Goal: Understand process/instructions: Learn how to perform a task or action

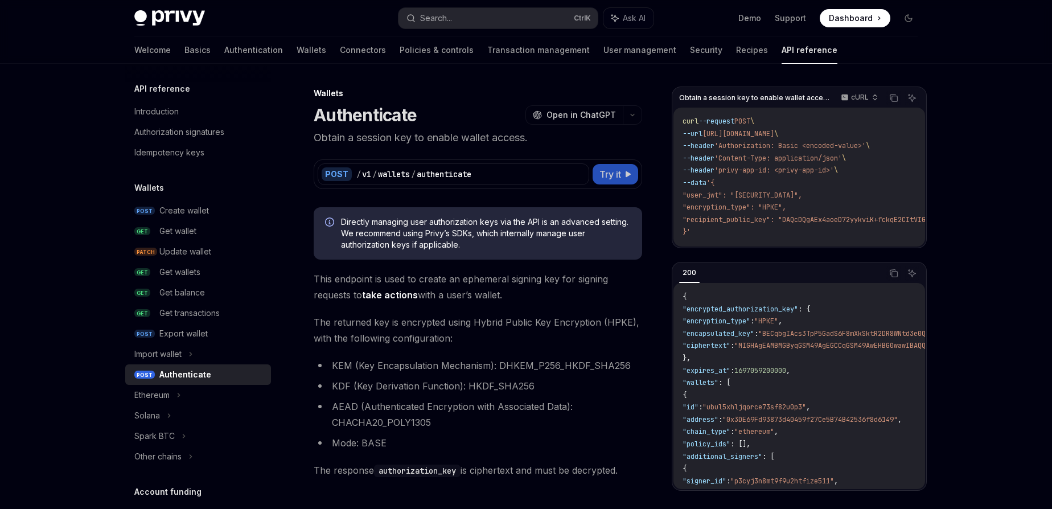
click at [620, 172] on span "Try it" at bounding box center [610, 174] width 22 height 14
type textarea "*"
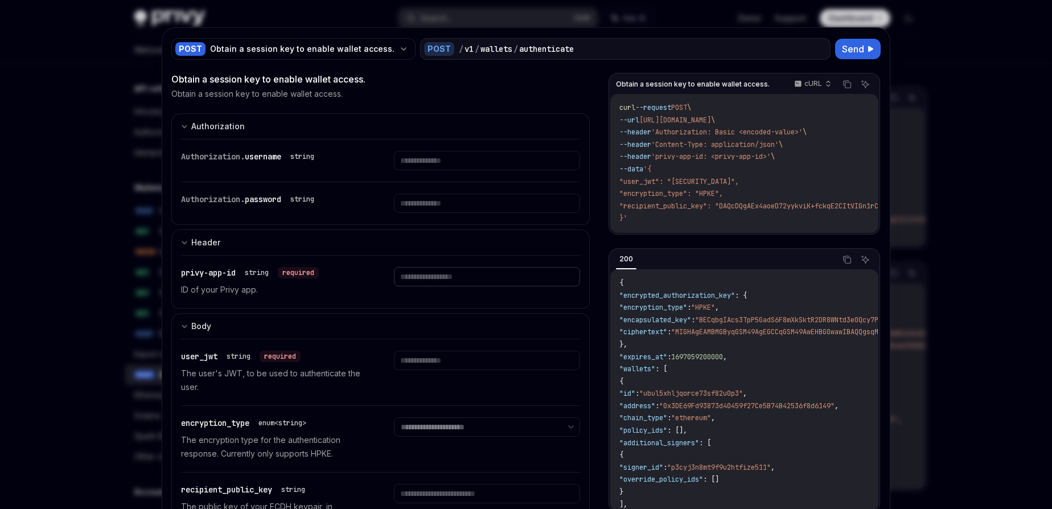
click at [413, 170] on input "text" at bounding box center [487, 160] width 186 height 19
paste input "**********"
type input "**********"
click at [406, 170] on input "text" at bounding box center [487, 160] width 186 height 19
click at [291, 202] on div "string" at bounding box center [302, 199] width 24 height 9
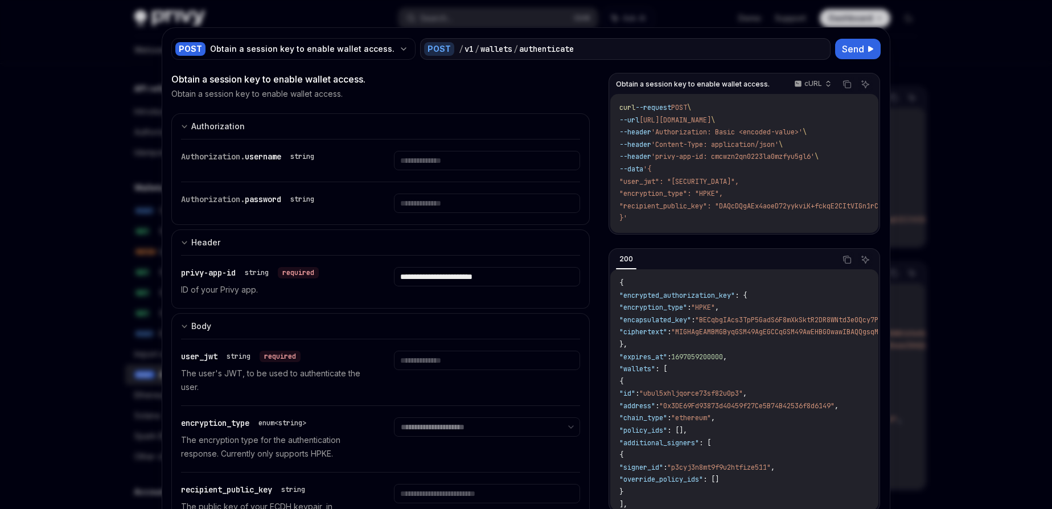
click at [269, 198] on span "password" at bounding box center [263, 199] width 36 height 10
click at [264, 157] on span "username" at bounding box center [263, 156] width 36 height 10
click at [324, 193] on div "Authorization. password string" at bounding box center [380, 203] width 399 height 42
drag, startPoint x: 324, startPoint y: 195, endPoint x: 230, endPoint y: 159, distance: 100.5
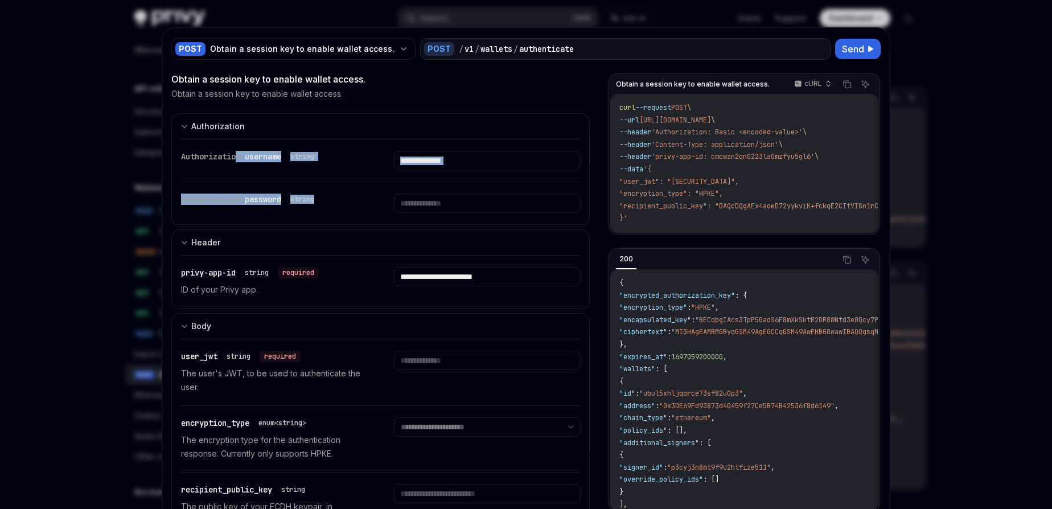
click at [231, 159] on div "Authorization. username string Authorization. password string" at bounding box center [380, 182] width 418 height 86
click at [230, 159] on span "Authorization." at bounding box center [213, 156] width 64 height 10
click at [698, 131] on span "'Authorization: Basic <encoded-value>'" at bounding box center [726, 131] width 151 height 9
copy span "Authorization"
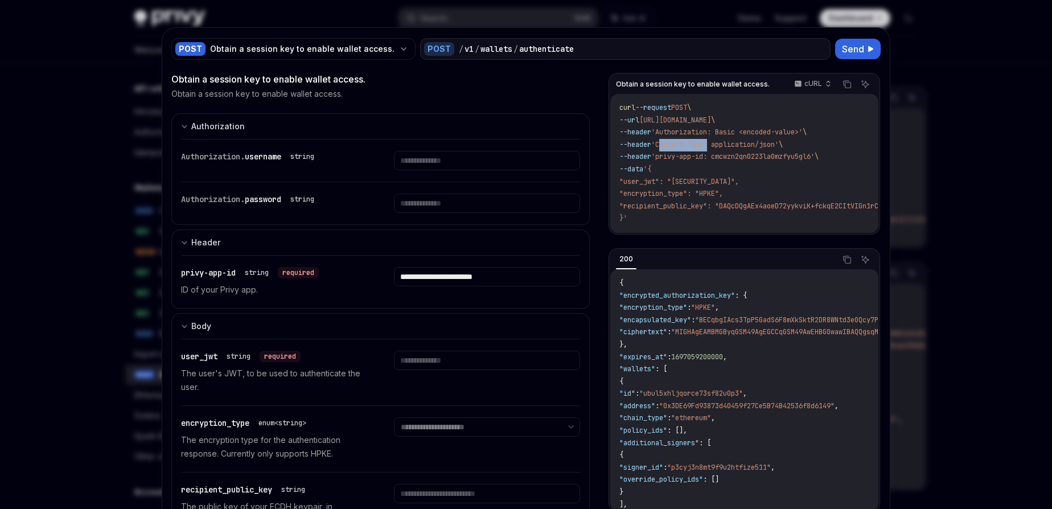
drag, startPoint x: 711, startPoint y: 144, endPoint x: 665, endPoint y: 144, distance: 46.7
click at [665, 144] on span "'Content-Type: application/json'" at bounding box center [714, 144] width 127 height 9
copy span "Content-Type"
drag, startPoint x: 781, startPoint y: 145, endPoint x: 722, endPoint y: 143, distance: 58.6
click at [722, 143] on span "'Content-Type: application/json'" at bounding box center [714, 144] width 127 height 9
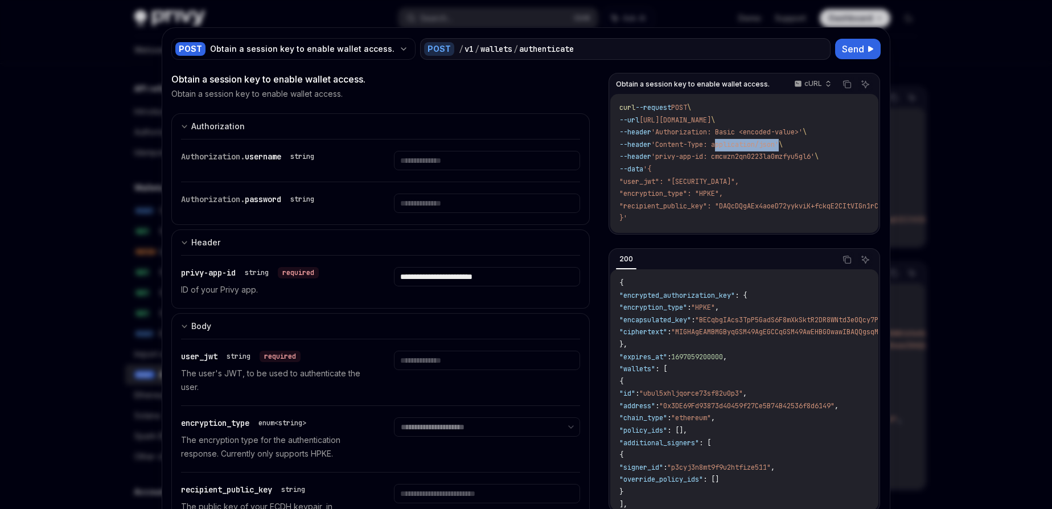
copy span "application/json"
drag, startPoint x: 713, startPoint y: 157, endPoint x: 663, endPoint y: 157, distance: 49.5
click at [663, 157] on span "'privy-app-id: cmcwzn2qn0223la0mzfyu5gl6'" at bounding box center [732, 156] width 163 height 9
copy span "privy-app-id"
click at [938, 116] on div at bounding box center [526, 254] width 1052 height 509
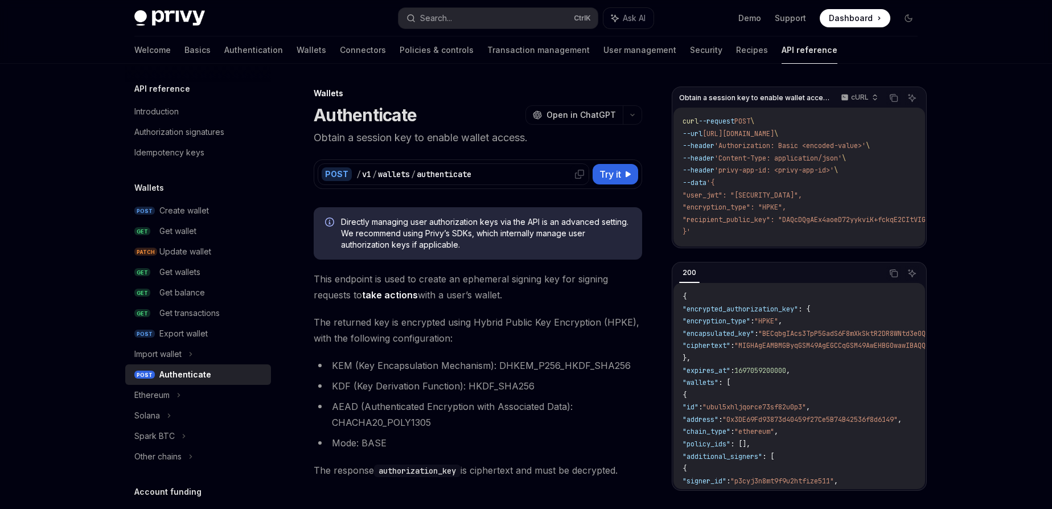
click at [578, 175] on icon at bounding box center [579, 174] width 9 height 9
click at [722, 337] on span ""encapsulated_key"" at bounding box center [718, 333] width 72 height 9
copy span "encapsulated_key"
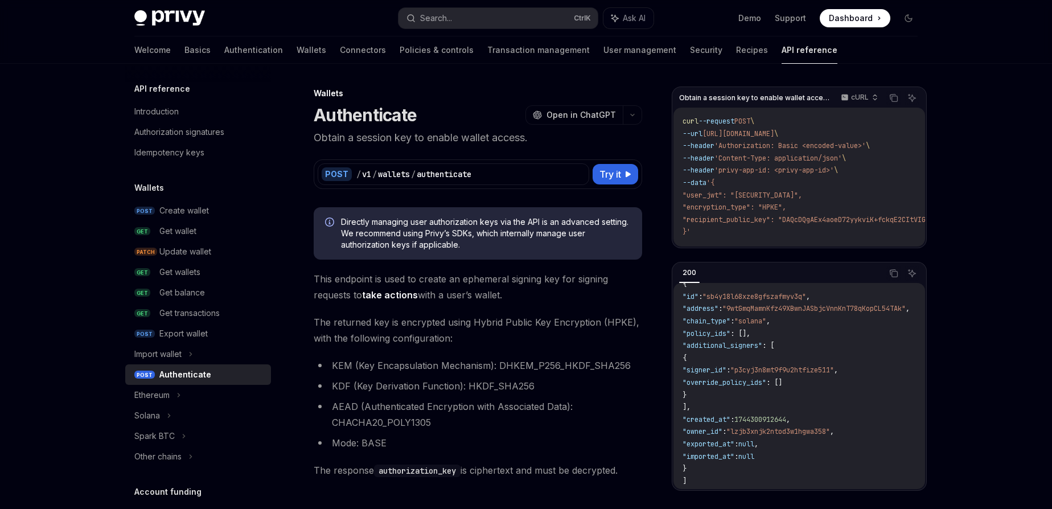
scroll to position [310, 0]
click at [892, 274] on icon "Copy the contents from the code block" at bounding box center [895, 274] width 6 height 6
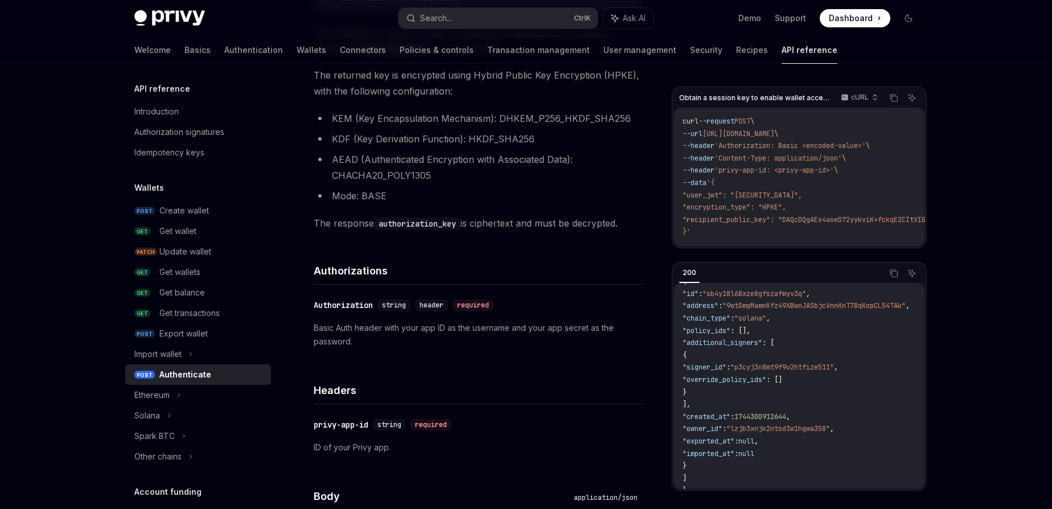
scroll to position [116, 0]
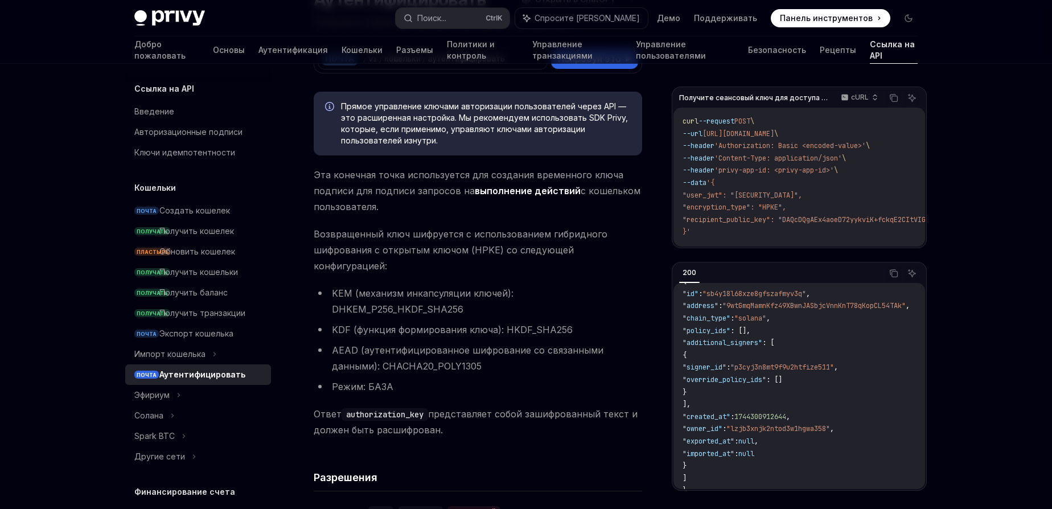
type textarea "*"
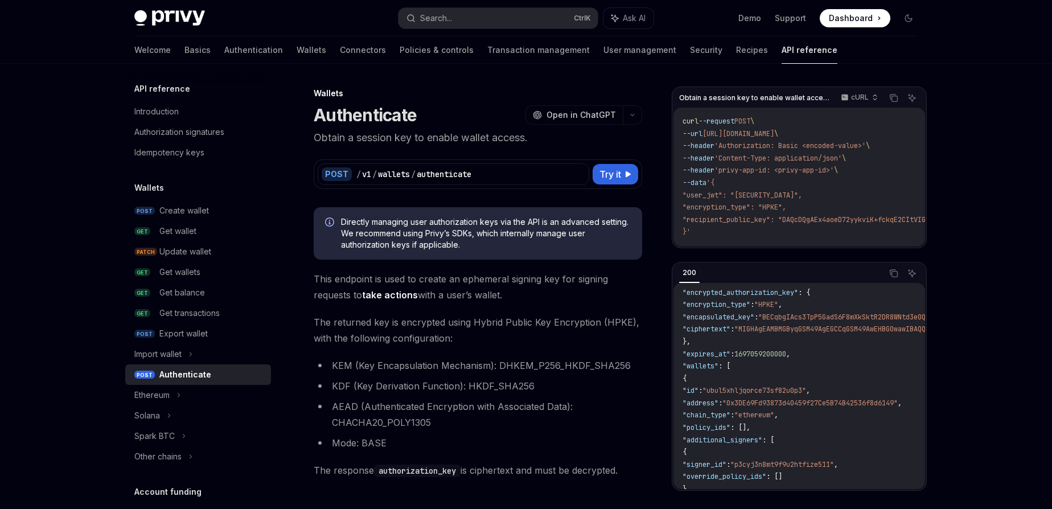
scroll to position [0, 0]
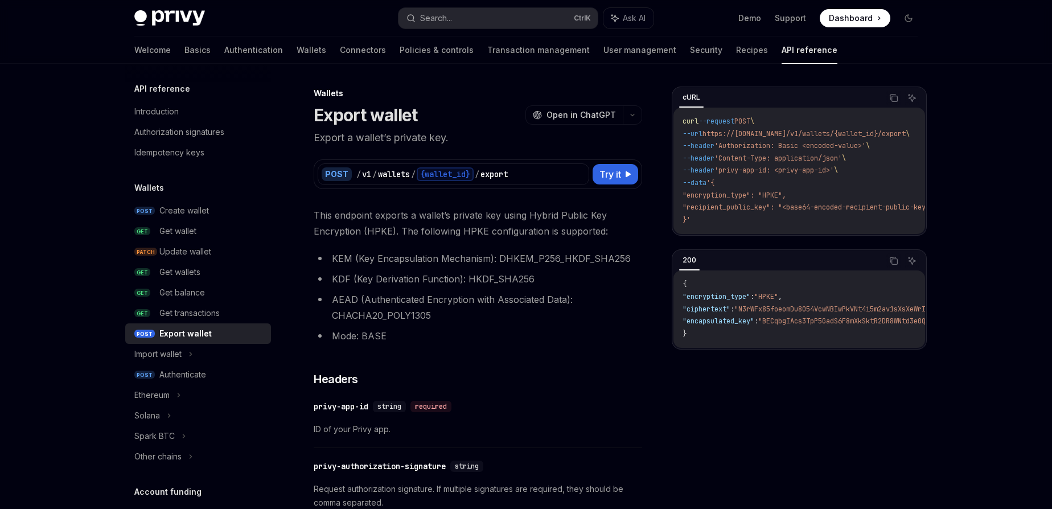
click at [735, 212] on span ""recipient_public_key": "<base64-encoded-recipient-public-key>"" at bounding box center [807, 207] width 251 height 9
copy span "recipient_public_key"
click at [577, 176] on icon at bounding box center [579, 174] width 9 height 9
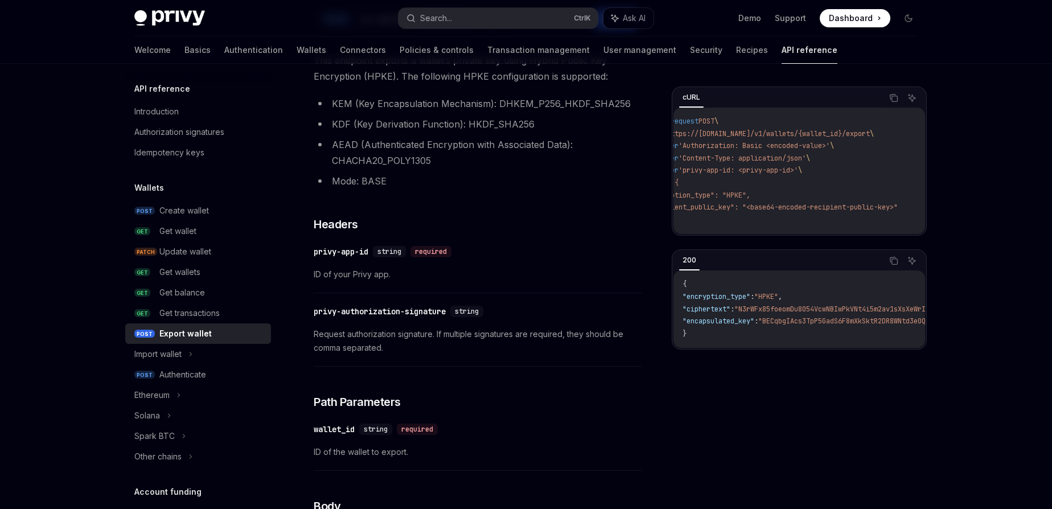
scroll to position [0, 0]
click at [734, 197] on span ""encryption_type": "HPKE"," at bounding box center [734, 195] width 104 height 9
copy span "encryption_type"
click at [784, 195] on span ""encryption_type": "HPKE"," at bounding box center [734, 195] width 104 height 9
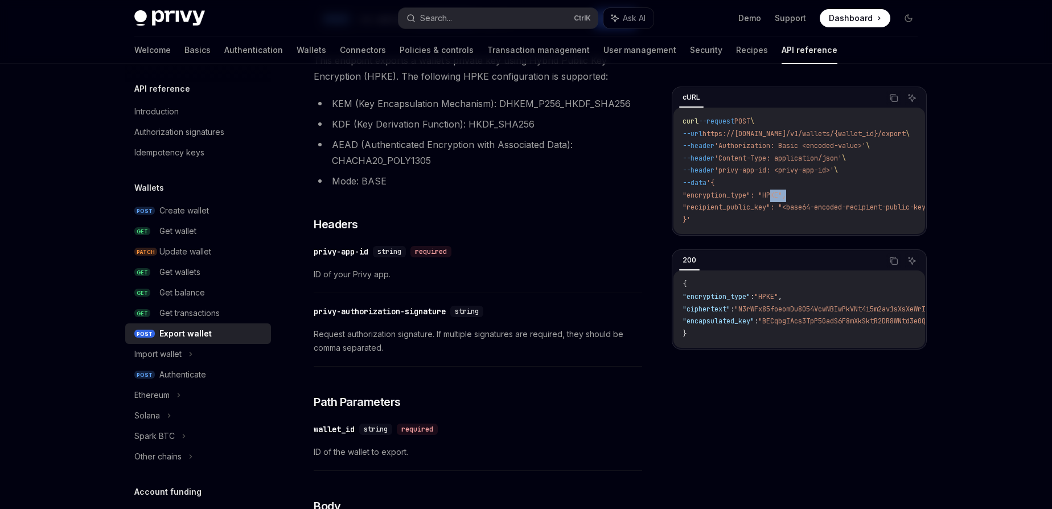
click at [784, 195] on span ""encryption_type": "HPKE"," at bounding box center [734, 195] width 104 height 9
copy span "HPKE"
click at [715, 208] on span ""recipient_public_key": "<base64-encoded-recipient-public-key>"" at bounding box center [807, 207] width 251 height 9
copy span "recipient_public_key"
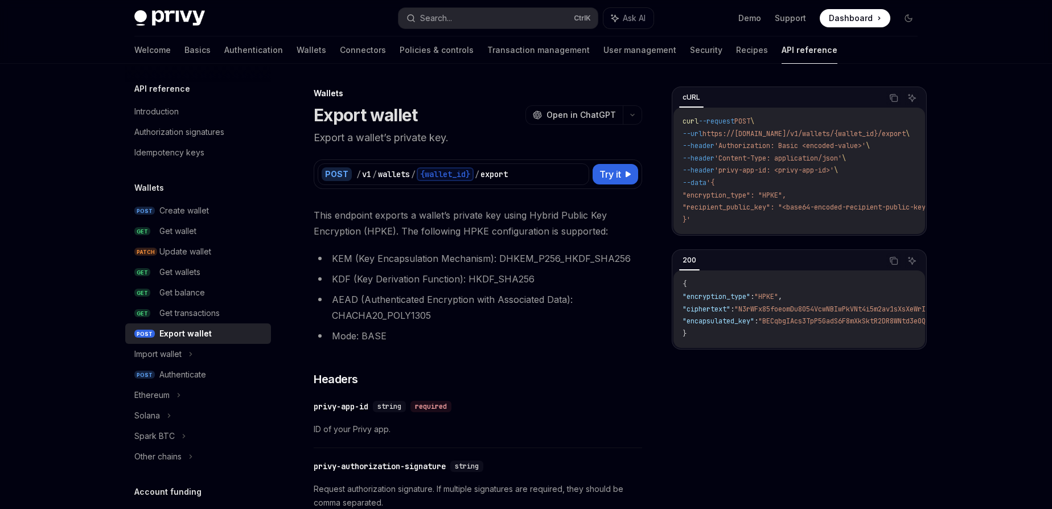
click at [478, 213] on span "This endpoint exports a wallet’s private key using Hybrid Public Key Encryption…" at bounding box center [478, 223] width 328 height 32
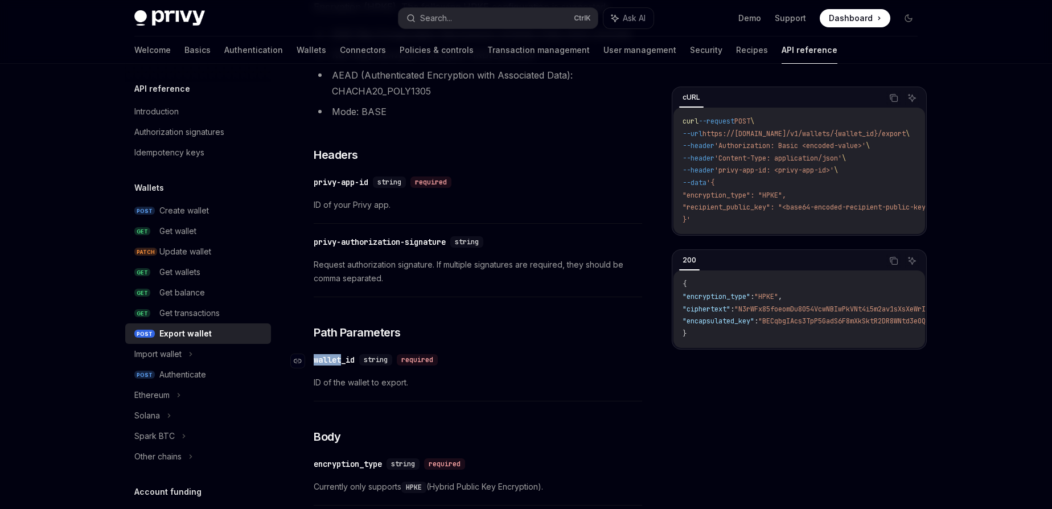
click at [339, 362] on div "wallet_id" at bounding box center [334, 359] width 41 height 11
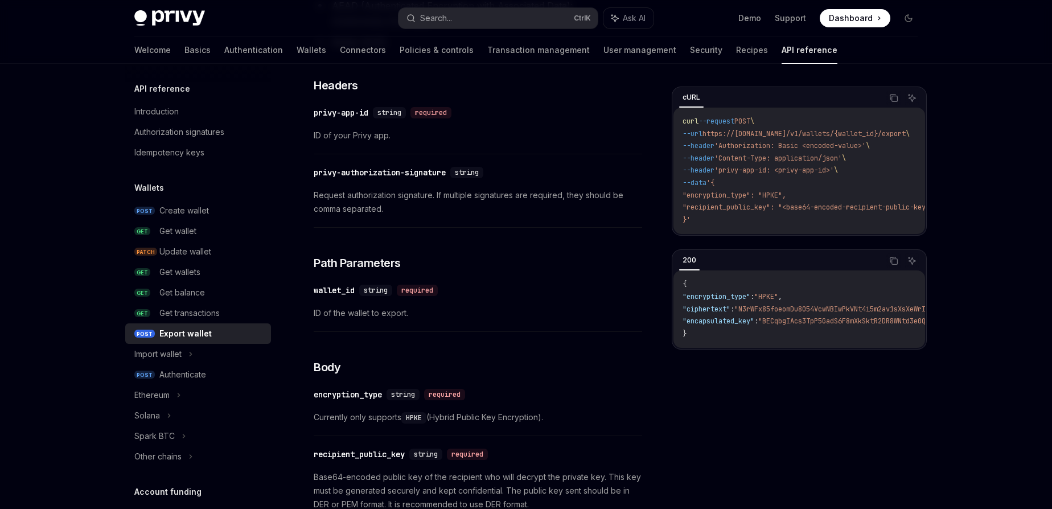
scroll to position [294, 0]
drag, startPoint x: 361, startPoint y: 293, endPoint x: 315, endPoint y: 289, distance: 45.7
click at [315, 289] on div "​ wallet_id string required" at bounding box center [378, 289] width 129 height 11
copy div "wallet_id"
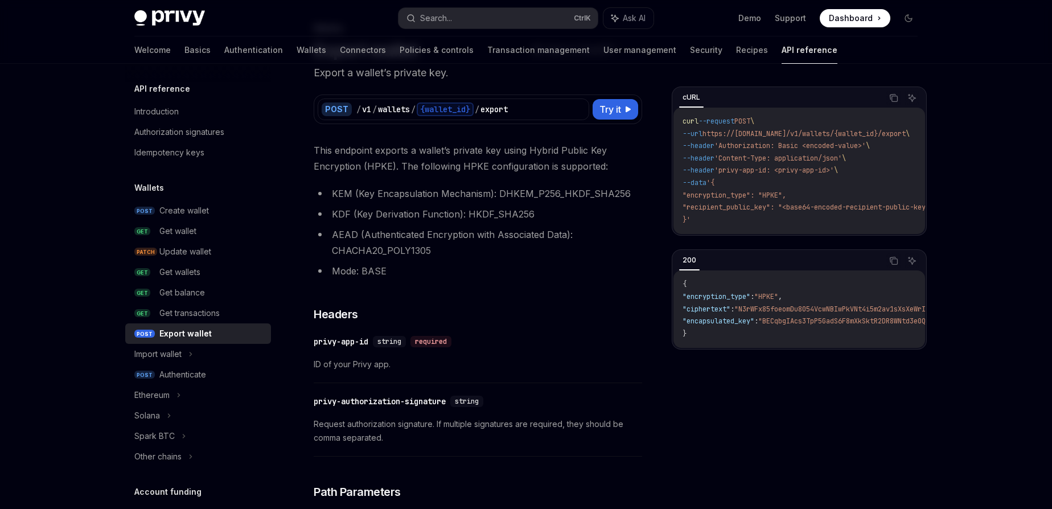
scroll to position [0, 0]
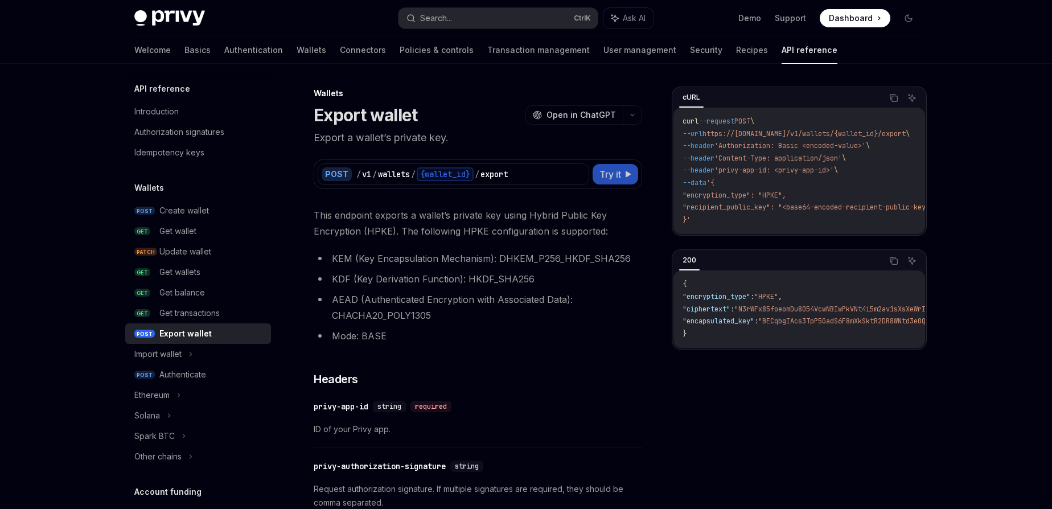
click at [614, 174] on span "Try it" at bounding box center [610, 174] width 22 height 14
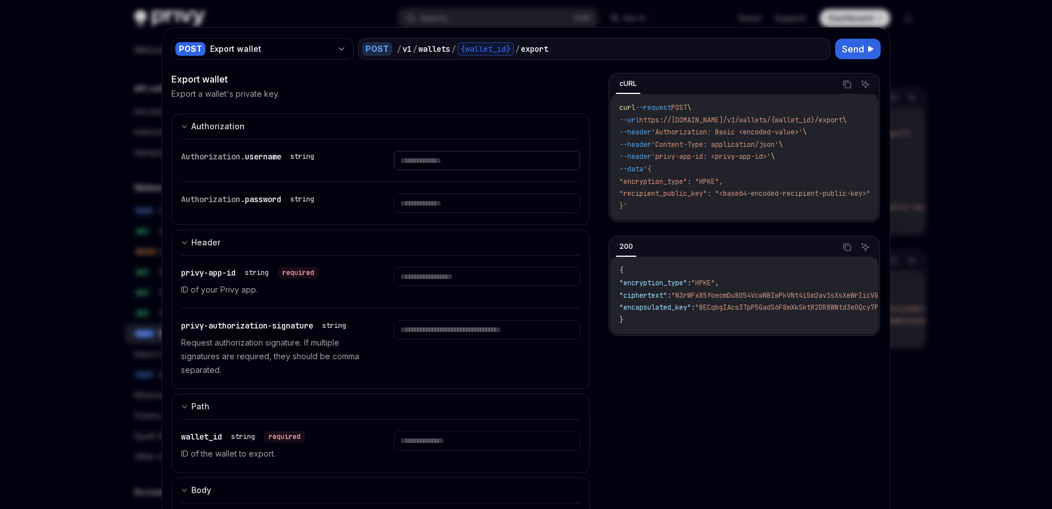
click at [419, 160] on input "text" at bounding box center [487, 160] width 186 height 19
click at [420, 189] on div "Authorization. password string" at bounding box center [380, 203] width 399 height 42
click at [420, 170] on input "text" at bounding box center [487, 160] width 186 height 19
click at [421, 186] on div "Authorization. password string" at bounding box center [380, 203] width 399 height 42
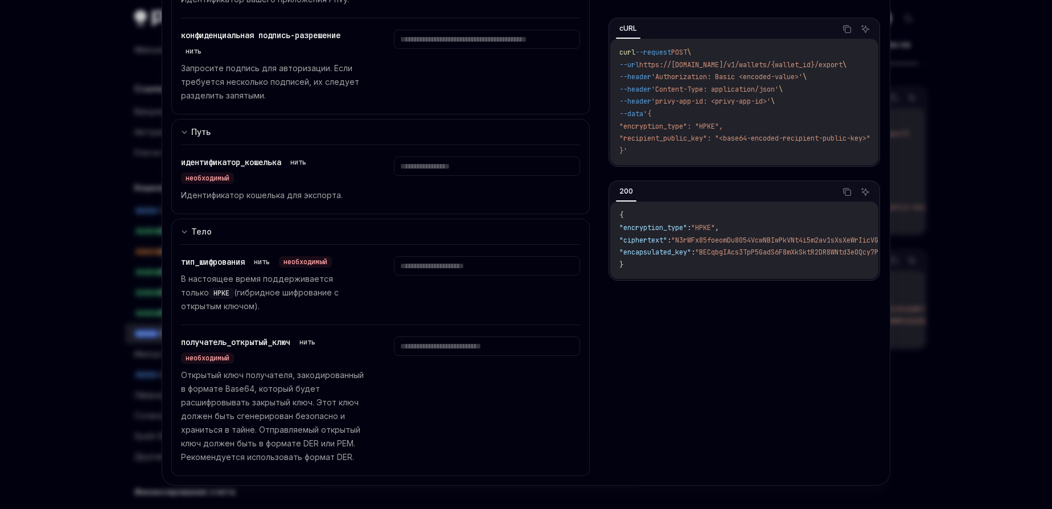
scroll to position [207, 0]
click at [979, 220] on div at bounding box center [526, 254] width 1052 height 509
type textarea "*"
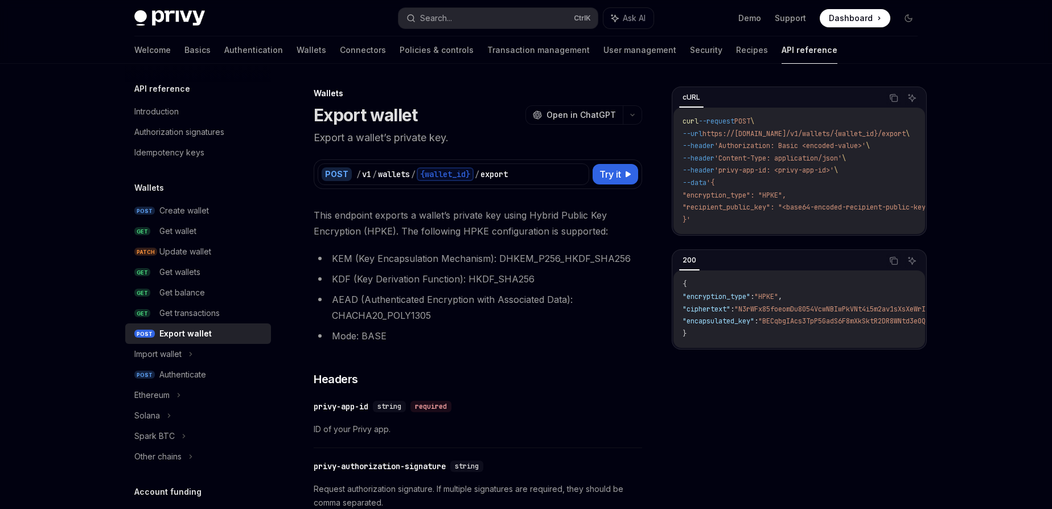
click at [485, 117] on div "Export wallet OpenAI Open in ChatGPT" at bounding box center [478, 115] width 328 height 20
click at [693, 98] on div "cURL" at bounding box center [691, 97] width 24 height 14
click at [607, 112] on span "Open in ChatGPT" at bounding box center [580, 114] width 69 height 11
click at [747, 206] on span ""recipient_public_key": "<base64-encoded-recipient-public-key>"" at bounding box center [807, 207] width 251 height 9
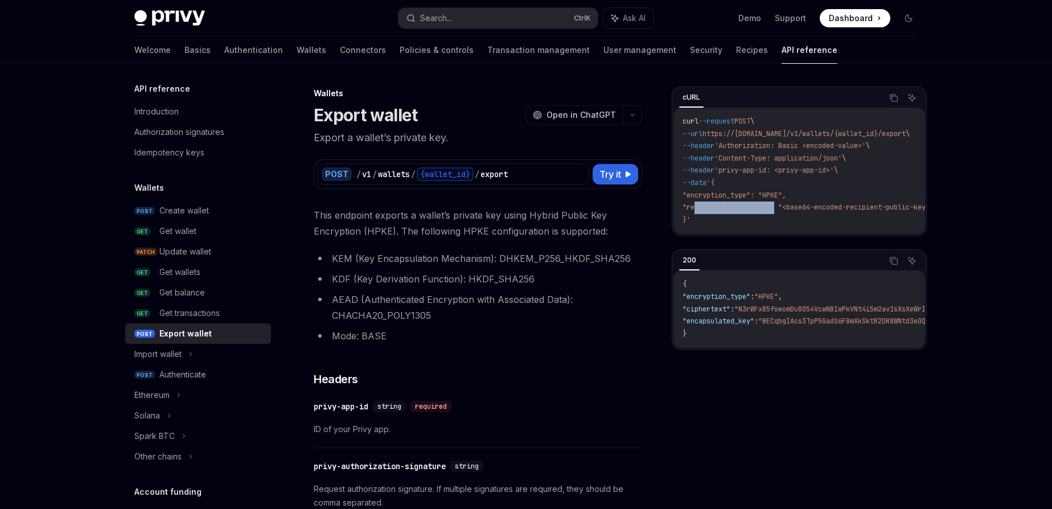
copy span "recipient_public_key"
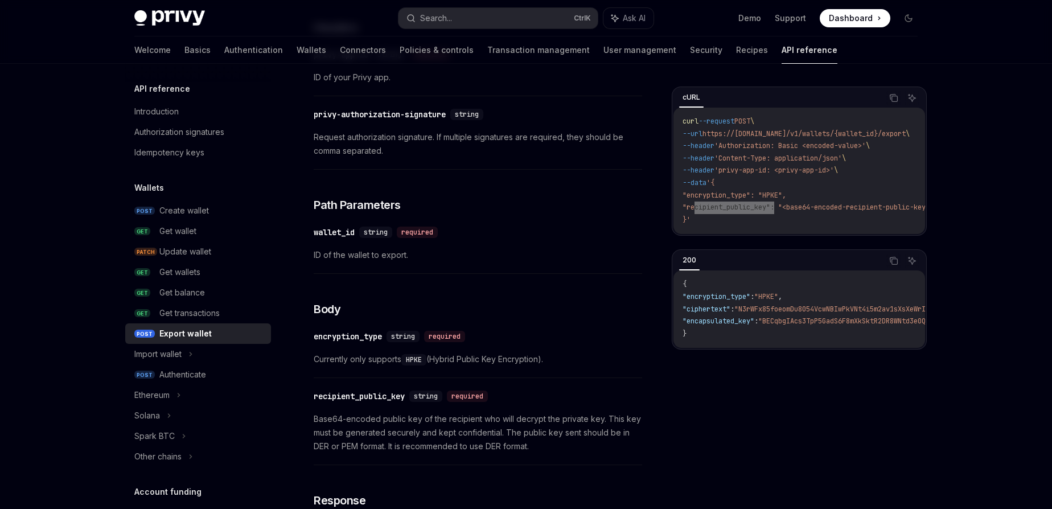
scroll to position [350, 0]
drag, startPoint x: 798, startPoint y: 195, endPoint x: 689, endPoint y: 199, distance: 109.3
click at [689, 199] on code "curl --request POST \ --url https://api.privy.io/v1/wallets/{wallet_id}/export …" at bounding box center [821, 171] width 278 height 110
copy span ""encryption_type": "HPKE","
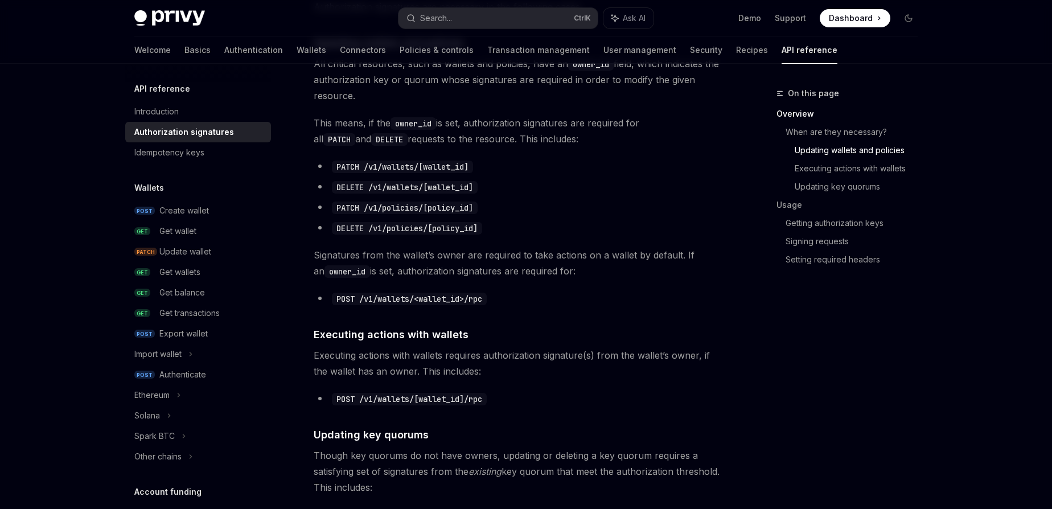
scroll to position [466, 0]
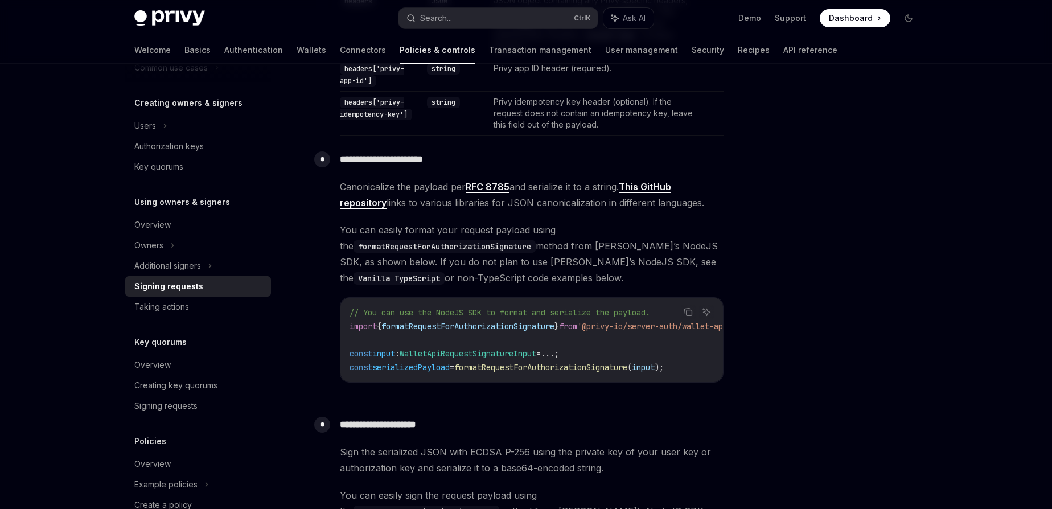
scroll to position [633, 0]
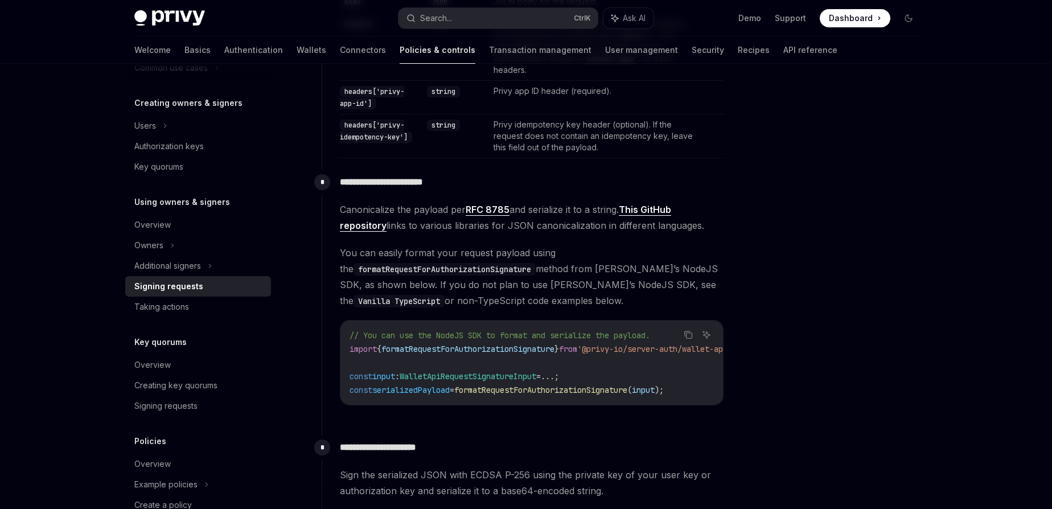
click at [651, 204] on link "This GitHub repository" at bounding box center [505, 218] width 331 height 28
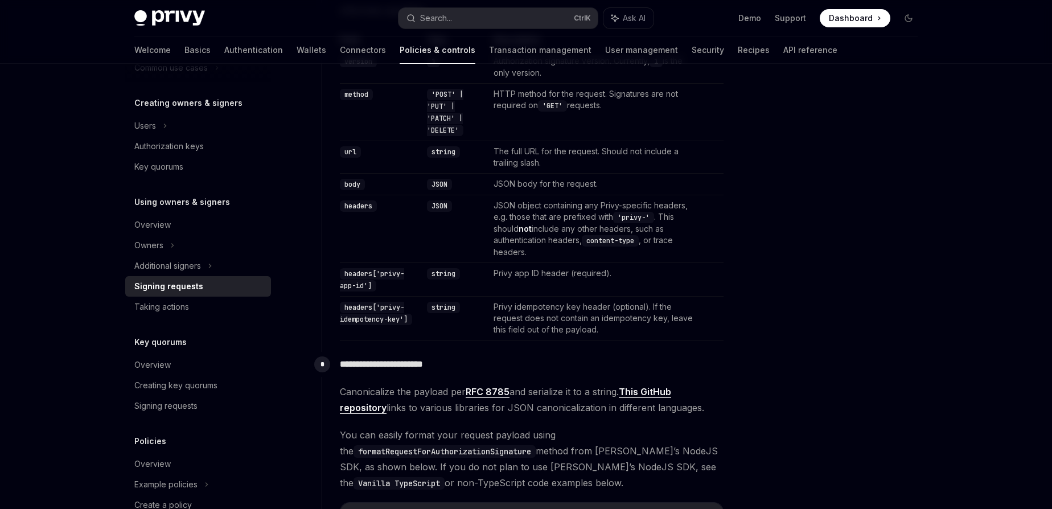
scroll to position [323, 0]
